Goal: Information Seeking & Learning: Learn about a topic

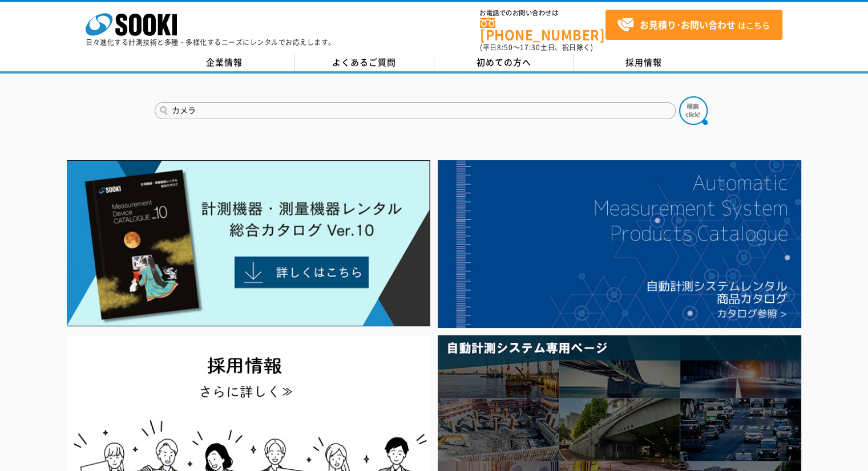
type input "カメラ"
click at [679, 96] on button at bounding box center [693, 110] width 29 height 29
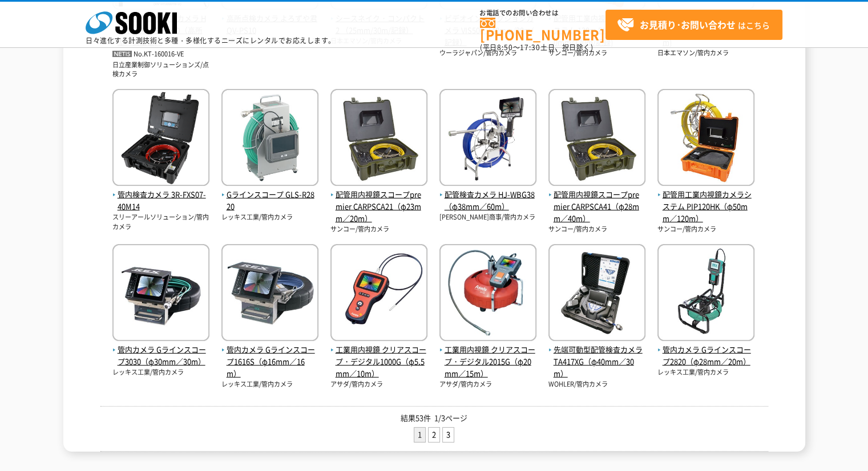
scroll to position [479, 0]
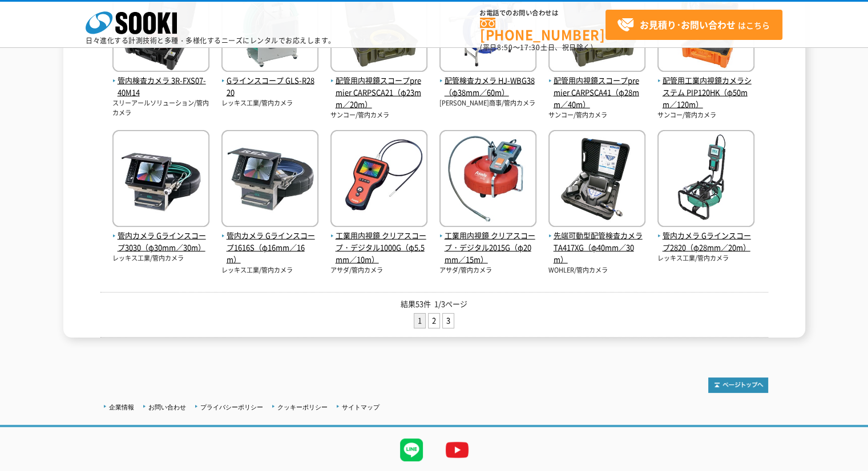
click at [435, 329] on ul "1 2 3" at bounding box center [434, 322] width 668 height 18
click at [433, 321] on link "2" at bounding box center [434, 321] width 11 height 14
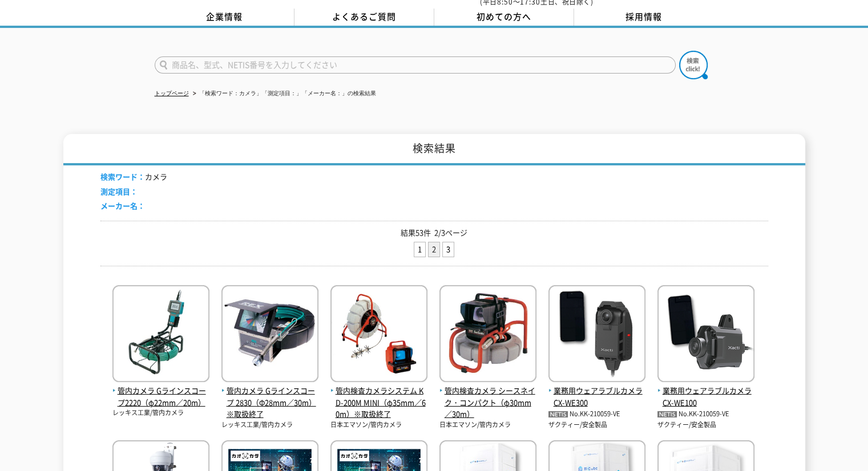
scroll to position [68, 0]
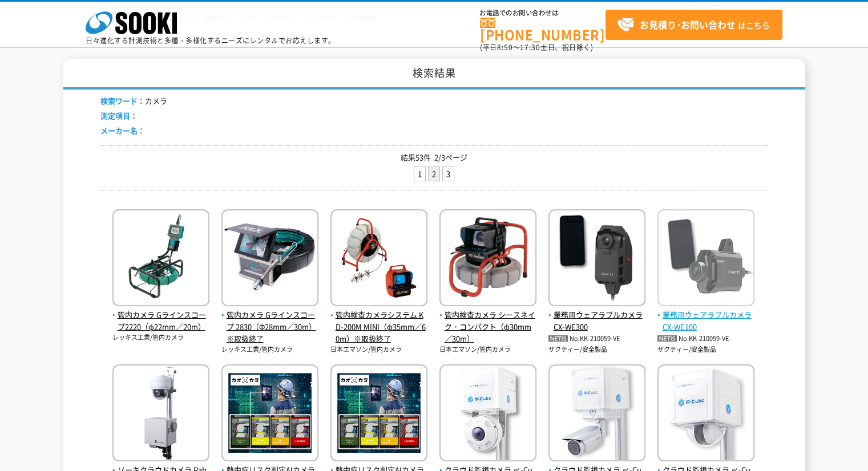
click at [708, 309] on span "業務用ウェアラブルカメラ CX-WE100" at bounding box center [706, 321] width 97 height 24
click at [706, 308] on img at bounding box center [706, 259] width 97 height 100
